Goal: Task Accomplishment & Management: Manage account settings

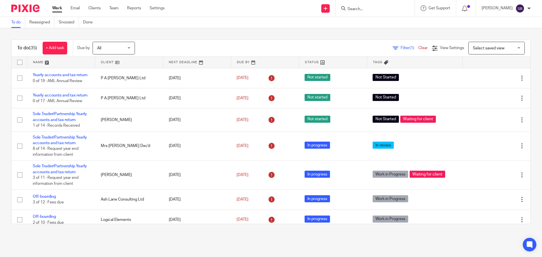
click at [373, 12] on form at bounding box center [377, 8] width 60 height 7
click at [373, 10] on input "Search" at bounding box center [372, 9] width 51 height 5
type input "tukosawa"
click at [382, 26] on link at bounding box center [401, 24] width 111 height 13
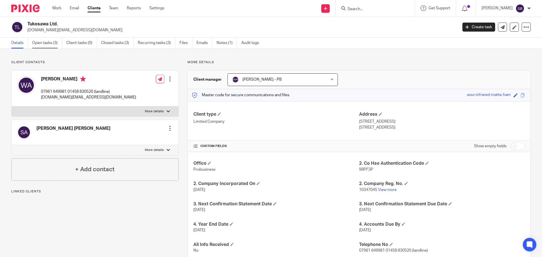
click at [45, 45] on link "Open tasks (3)" at bounding box center [47, 43] width 30 height 11
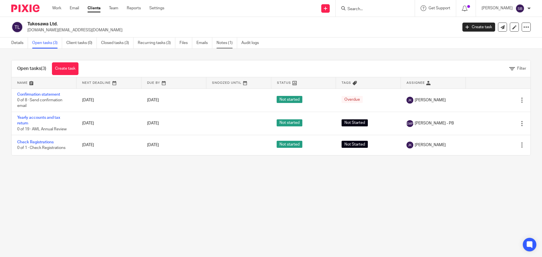
click at [218, 43] on link "Notes (1)" at bounding box center [227, 43] width 21 height 11
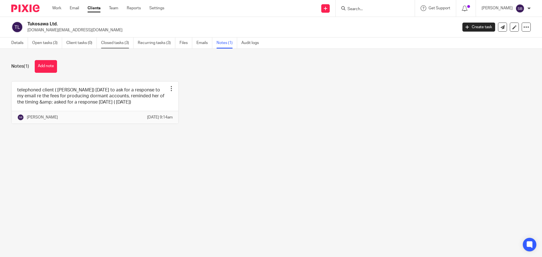
click at [119, 46] on link "Closed tasks (3)" at bounding box center [117, 43] width 32 height 11
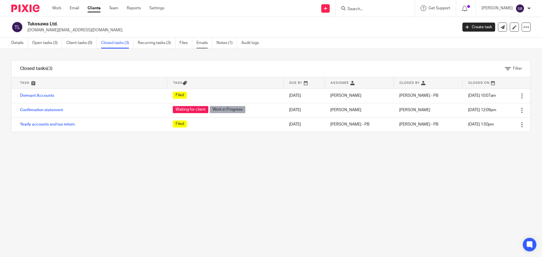
click at [206, 44] on link "Emails" at bounding box center [205, 43] width 16 height 11
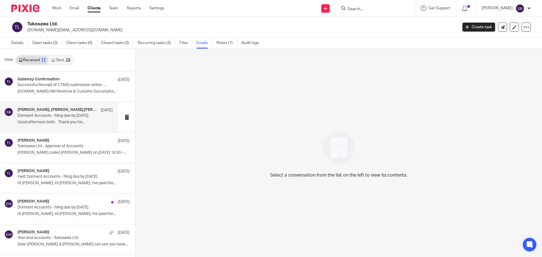
click at [51, 123] on p "Good afternoon both, Thank you for..." at bounding box center [65, 122] width 95 height 5
